Goal: Information Seeking & Learning: Learn about a topic

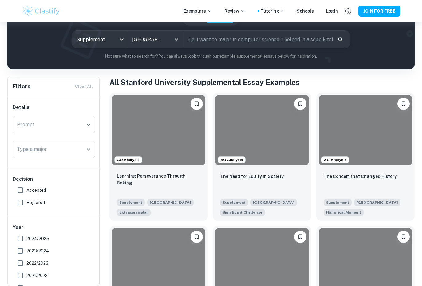
scroll to position [72, 0]
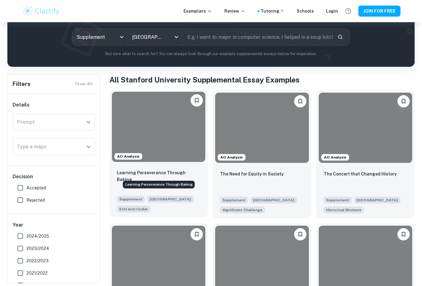
click at [132, 174] on p "Learning Perseverance Through Baking" at bounding box center [159, 176] width 84 height 14
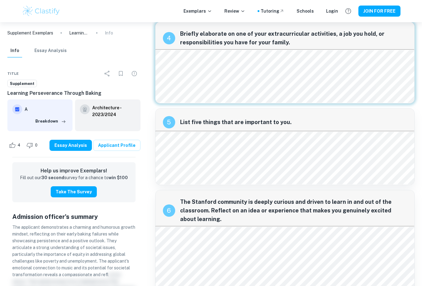
scroll to position [311, 0]
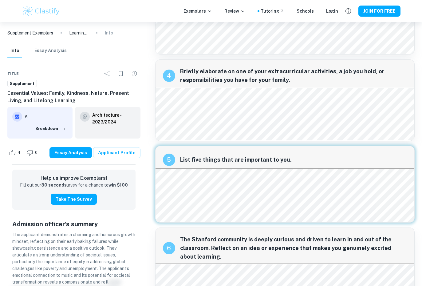
scroll to position [293, 0]
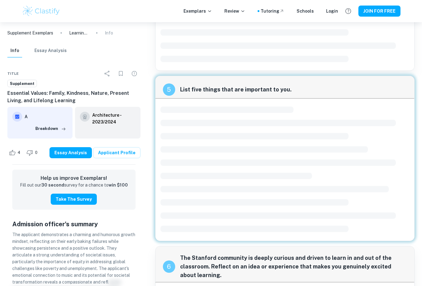
scroll to position [22, 0]
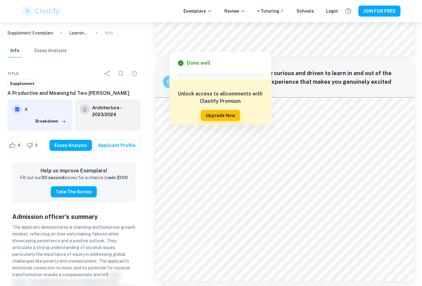
scroll to position [440, 0]
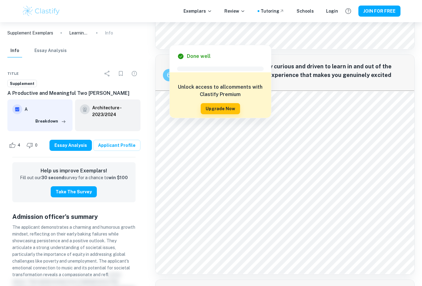
click at [153, 138] on div "1 What is the most significant challenge that society faces today? 2 How did yo…" at bounding box center [284, 177] width 269 height 1187
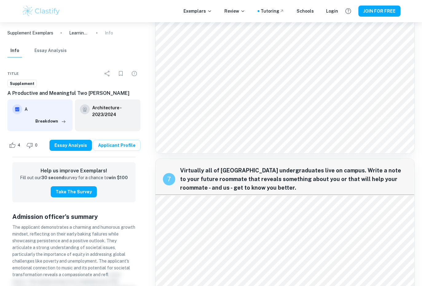
scroll to position [561, 0]
